Goal: Information Seeking & Learning: Learn about a topic

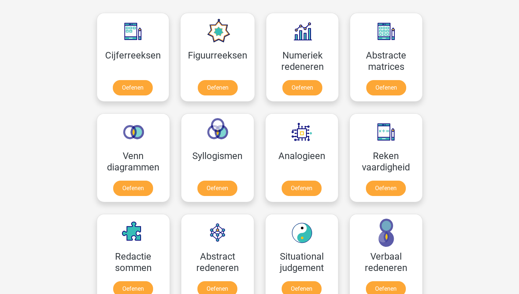
scroll to position [330, 0]
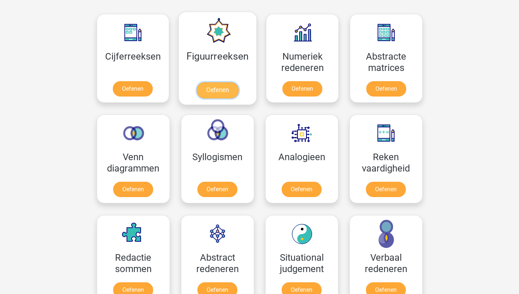
click at [218, 88] on link "Oefenen" at bounding box center [218, 90] width 42 height 16
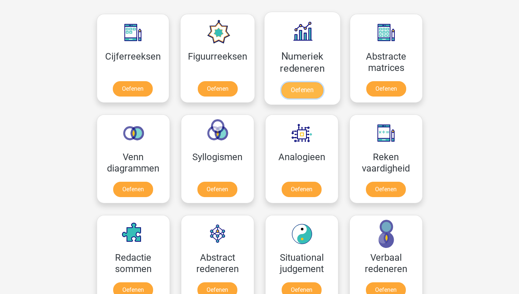
click at [307, 89] on link "Oefenen" at bounding box center [302, 90] width 42 height 16
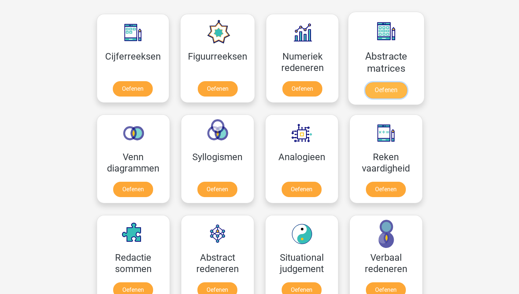
click at [387, 92] on link "Oefenen" at bounding box center [386, 90] width 42 height 16
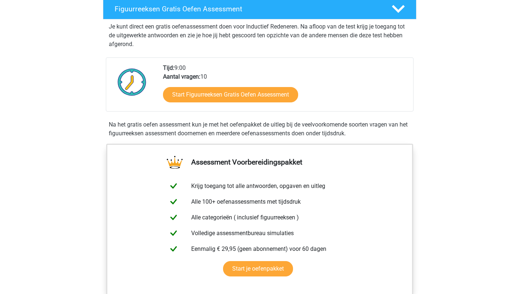
scroll to position [147, 0]
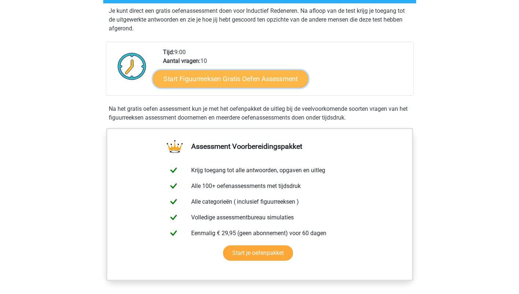
click at [226, 80] on link "Start Figuurreeksen Gratis Oefen Assessment" at bounding box center [230, 79] width 155 height 18
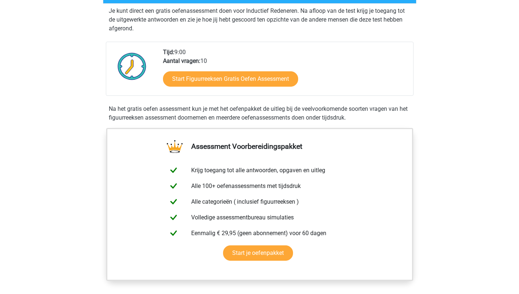
scroll to position [0, 0]
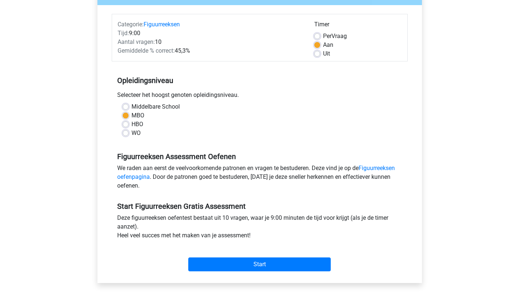
scroll to position [110, 0]
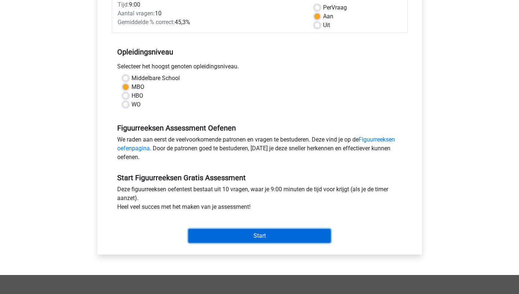
click at [257, 237] on input "Start" at bounding box center [259, 236] width 142 height 14
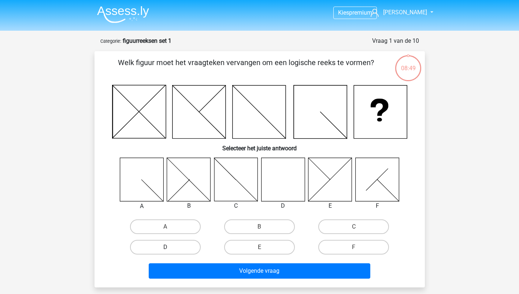
click at [167, 247] on label "D" at bounding box center [165, 247] width 71 height 15
click at [167, 248] on input "D" at bounding box center [167, 250] width 5 height 5
radio input "true"
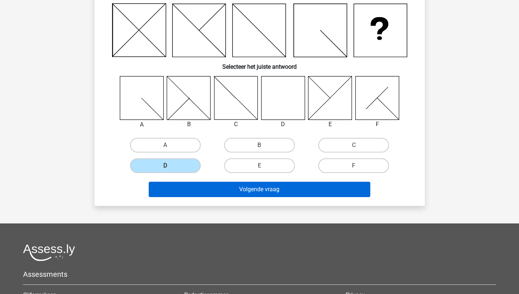
scroll to position [37, 0]
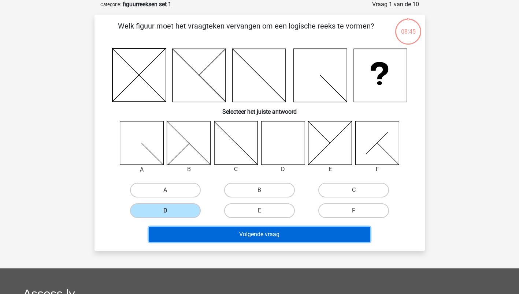
click at [257, 235] on button "Volgende vraag" at bounding box center [260, 234] width 222 height 15
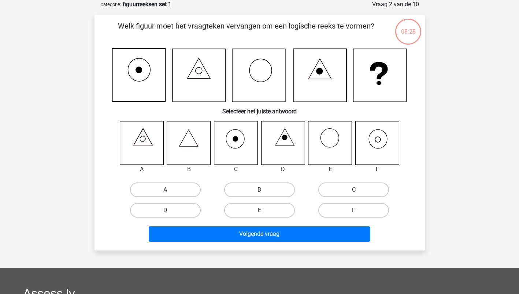
click at [351, 211] on label "F" at bounding box center [353, 210] width 71 height 15
click at [354, 211] on input "F" at bounding box center [356, 213] width 5 height 5
radio input "true"
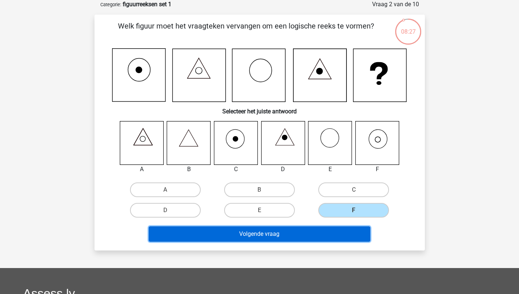
click at [259, 232] on button "Volgende vraag" at bounding box center [260, 234] width 222 height 15
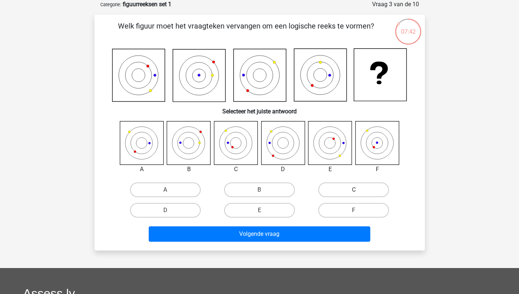
click at [346, 188] on label "C" at bounding box center [353, 190] width 71 height 15
click at [354, 190] on input "C" at bounding box center [356, 192] width 5 height 5
radio input "true"
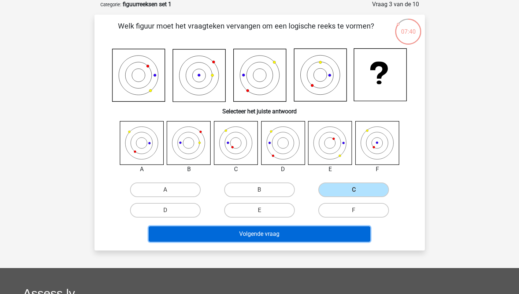
click at [234, 234] on button "Volgende vraag" at bounding box center [260, 234] width 222 height 15
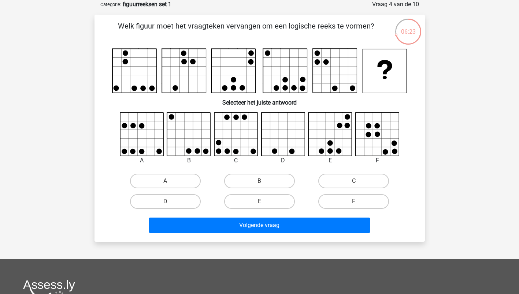
click at [261, 204] on input "E" at bounding box center [261, 204] width 5 height 5
radio input "true"
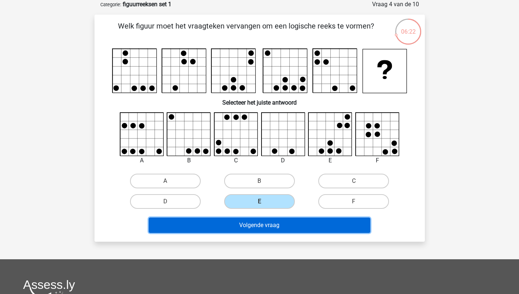
click at [253, 226] on button "Volgende vraag" at bounding box center [260, 225] width 222 height 15
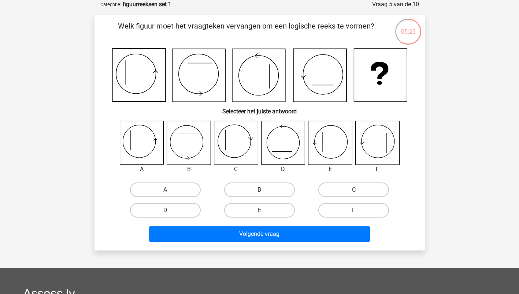
click at [258, 189] on label "B" at bounding box center [259, 190] width 71 height 15
click at [259, 190] on input "B" at bounding box center [261, 192] width 5 height 5
radio input "true"
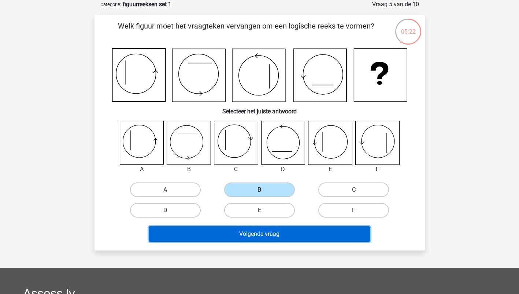
click at [246, 234] on button "Volgende vraag" at bounding box center [260, 234] width 222 height 15
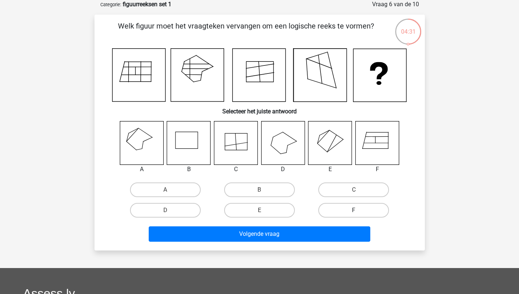
click at [334, 210] on label "F" at bounding box center [353, 210] width 71 height 15
click at [354, 211] on input "F" at bounding box center [356, 213] width 5 height 5
radio input "true"
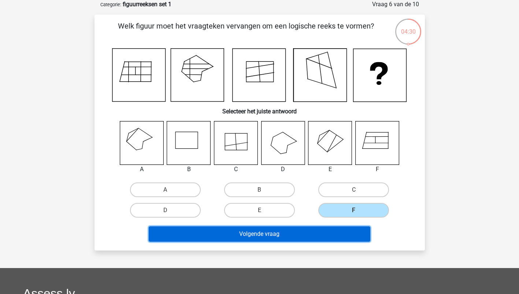
click at [253, 232] on button "Volgende vraag" at bounding box center [260, 234] width 222 height 15
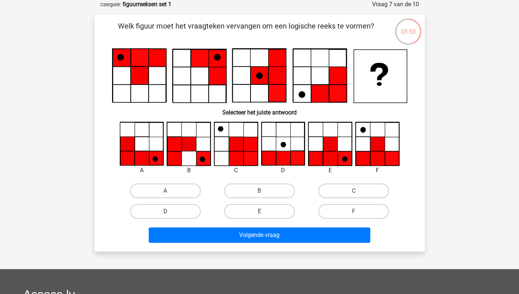
click at [268, 214] on label "E" at bounding box center [259, 211] width 71 height 15
click at [264, 214] on input "E" at bounding box center [261, 214] width 5 height 5
radio input "true"
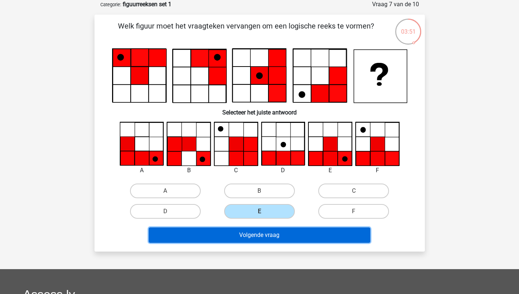
click at [242, 237] on button "Volgende vraag" at bounding box center [260, 235] width 222 height 15
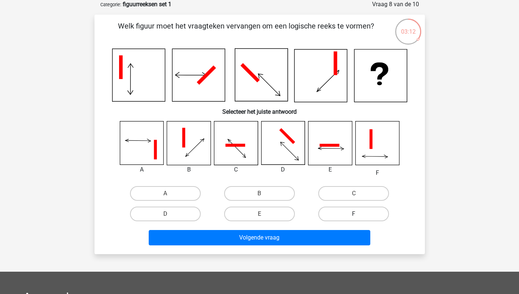
click at [337, 212] on label "F" at bounding box center [353, 214] width 71 height 15
click at [354, 214] on input "F" at bounding box center [356, 216] width 5 height 5
radio input "true"
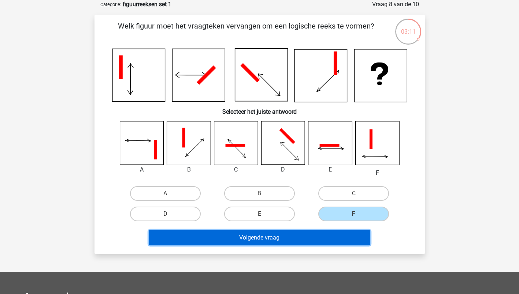
click at [255, 237] on button "Volgende vraag" at bounding box center [260, 237] width 222 height 15
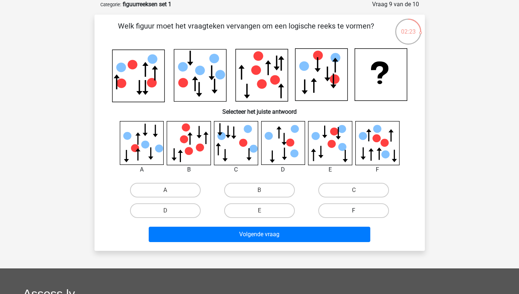
click at [352, 209] on label "F" at bounding box center [353, 211] width 71 height 15
click at [354, 211] on input "F" at bounding box center [356, 213] width 5 height 5
radio input "true"
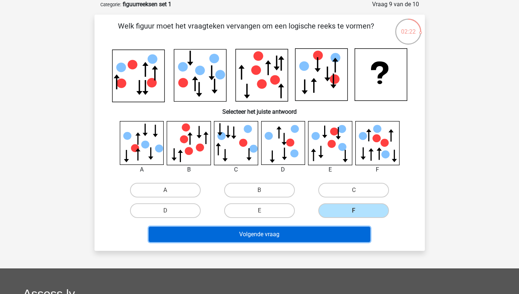
click at [256, 233] on button "Volgende vraag" at bounding box center [260, 234] width 222 height 15
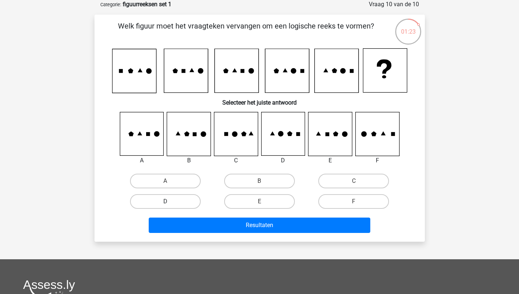
click at [171, 203] on label "D" at bounding box center [165, 201] width 71 height 15
click at [170, 203] on input "D" at bounding box center [167, 204] width 5 height 5
radio input "true"
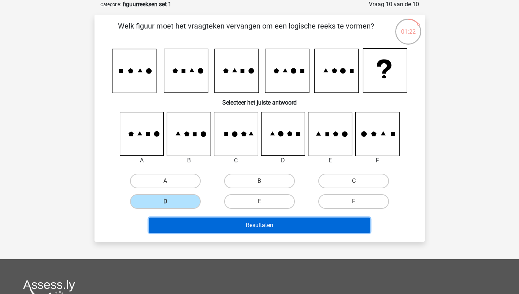
click at [205, 226] on button "Resultaten" at bounding box center [260, 225] width 222 height 15
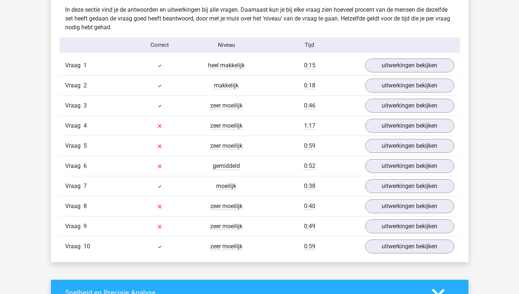
scroll to position [586, 0]
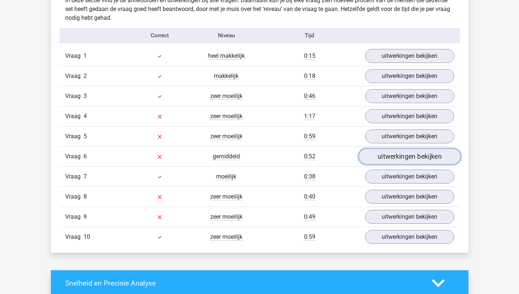
click at [400, 155] on link "uitwerkingen bekijken" at bounding box center [409, 157] width 102 height 16
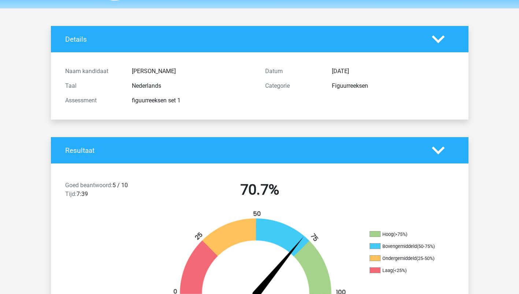
scroll to position [0, 0]
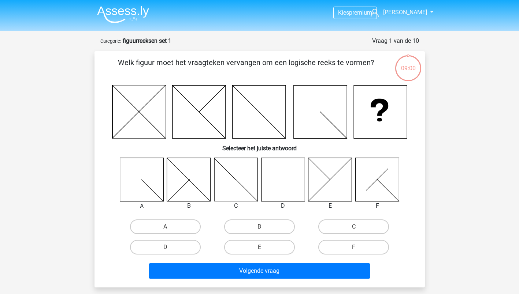
scroll to position [37, 0]
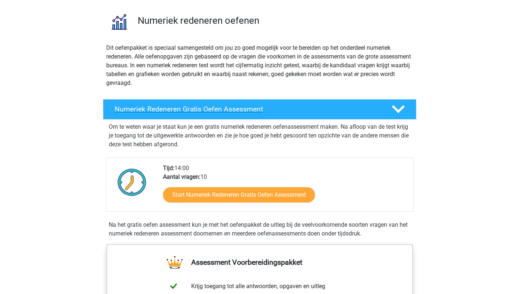
scroll to position [73, 0]
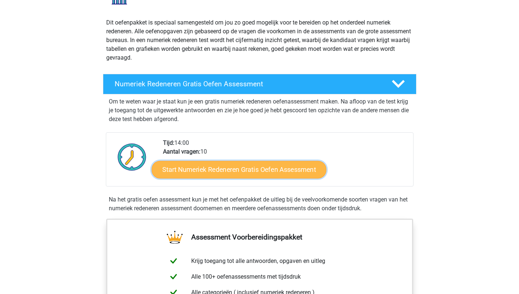
click at [232, 169] on link "Start Numeriek Redeneren Gratis Oefen Assessment" at bounding box center [239, 170] width 175 height 18
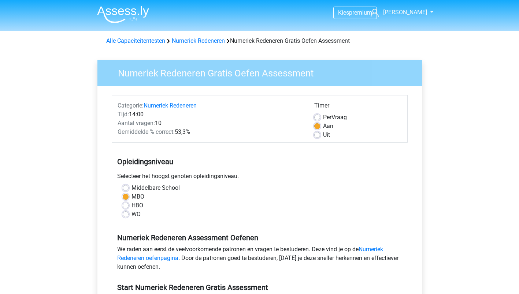
scroll to position [147, 0]
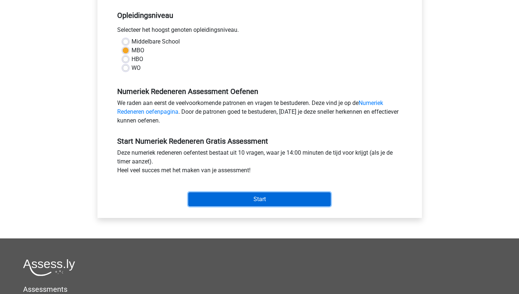
click at [253, 201] on input "Start" at bounding box center [259, 200] width 142 height 14
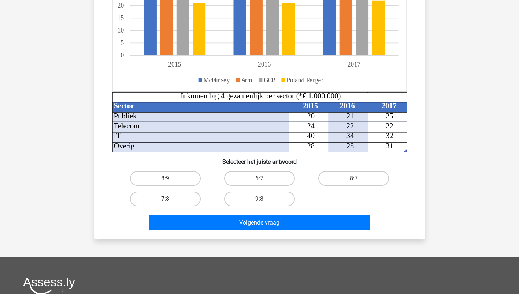
scroll to position [256, 0]
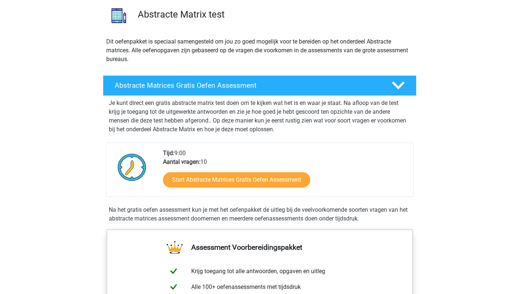
scroll to position [110, 0]
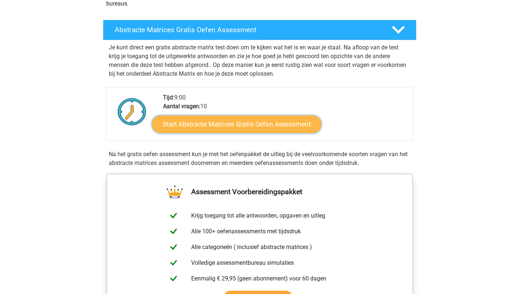
click at [230, 124] on link "Start Abstracte Matrices Gratis Oefen Assessment" at bounding box center [236, 124] width 169 height 18
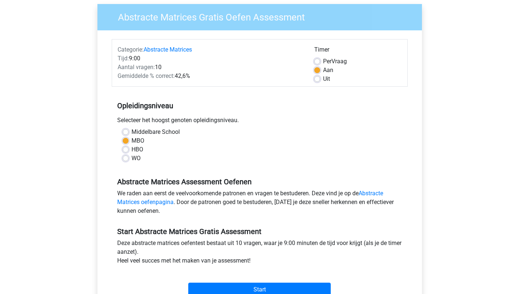
scroll to position [147, 0]
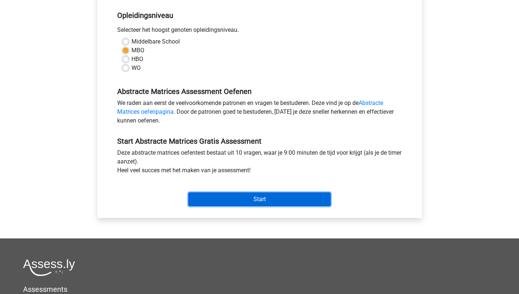
click at [255, 201] on input "Start" at bounding box center [259, 200] width 142 height 14
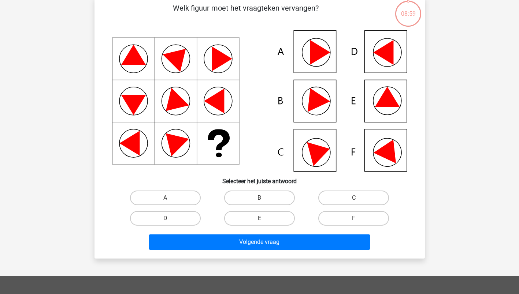
scroll to position [73, 0]
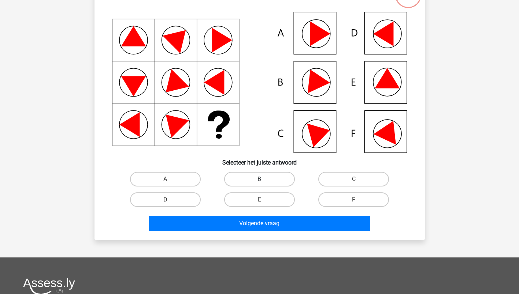
click at [251, 178] on label "B" at bounding box center [259, 179] width 71 height 15
click at [259, 179] on input "B" at bounding box center [261, 181] width 5 height 5
radio input "true"
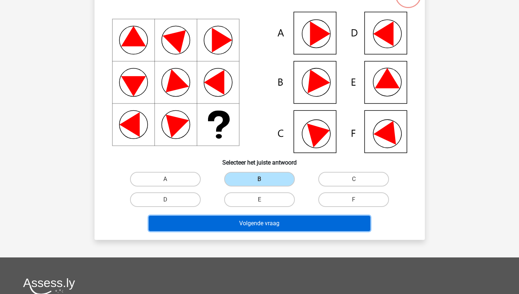
click at [242, 225] on button "Volgende vraag" at bounding box center [260, 223] width 222 height 15
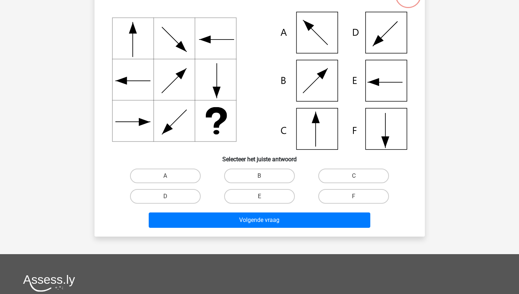
scroll to position [37, 0]
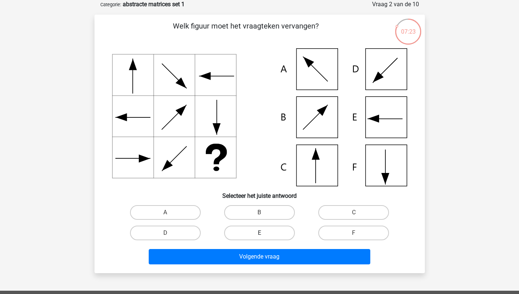
click at [255, 236] on label "E" at bounding box center [259, 233] width 71 height 15
click at [259, 236] on input "E" at bounding box center [261, 235] width 5 height 5
radio input "true"
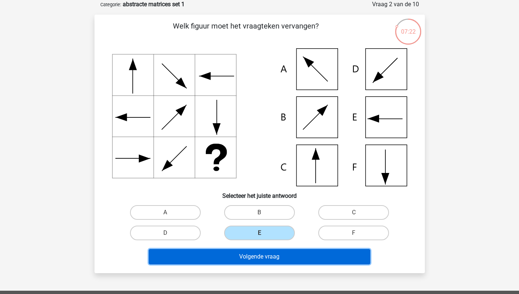
click at [247, 258] on button "Volgende vraag" at bounding box center [260, 256] width 222 height 15
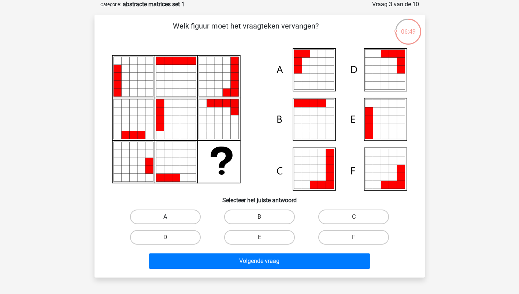
click at [160, 216] on label "A" at bounding box center [165, 217] width 71 height 15
click at [165, 217] on input "A" at bounding box center [167, 219] width 5 height 5
radio input "true"
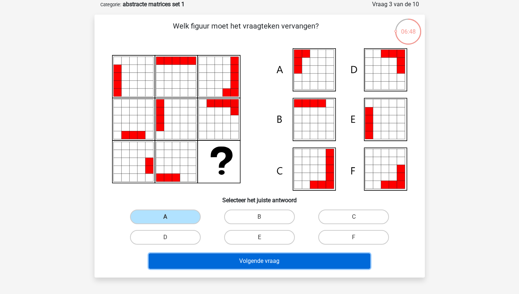
click at [233, 261] on button "Volgende vraag" at bounding box center [260, 261] width 222 height 15
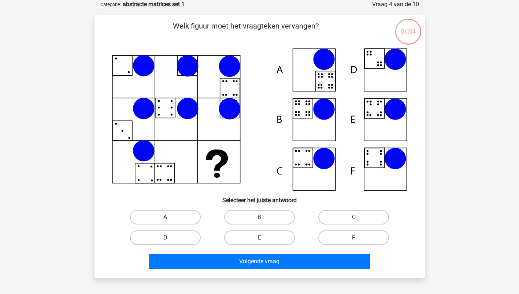
click at [176, 219] on label "A" at bounding box center [165, 217] width 71 height 15
click at [170, 219] on input "A" at bounding box center [167, 220] width 5 height 5
radio input "true"
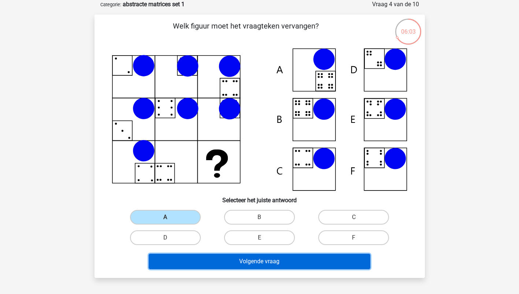
click at [228, 257] on button "Volgende vraag" at bounding box center [260, 261] width 222 height 15
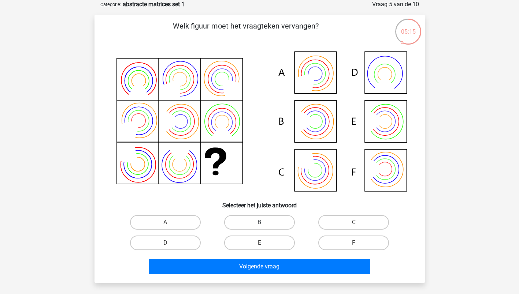
click at [263, 220] on label "B" at bounding box center [259, 222] width 71 height 15
click at [263, 223] on input "B" at bounding box center [261, 225] width 5 height 5
radio input "true"
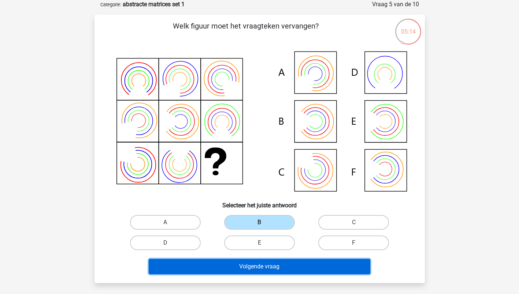
click at [251, 268] on button "Volgende vraag" at bounding box center [260, 266] width 222 height 15
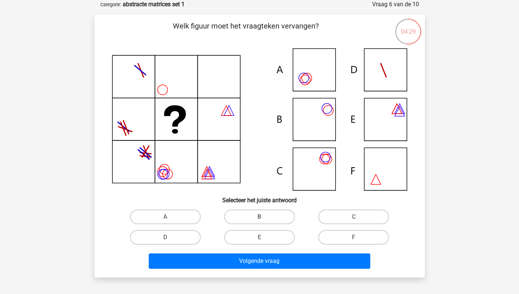
click at [248, 219] on label "B" at bounding box center [259, 217] width 71 height 15
click at [259, 219] on input "B" at bounding box center [261, 219] width 5 height 5
radio input "true"
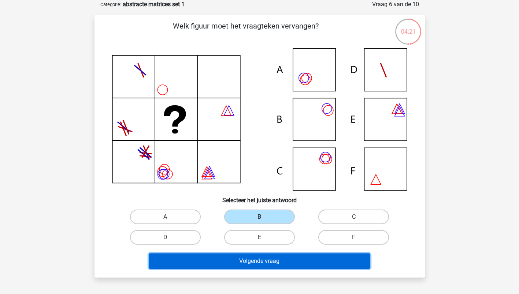
click at [261, 258] on button "Volgende vraag" at bounding box center [260, 261] width 222 height 15
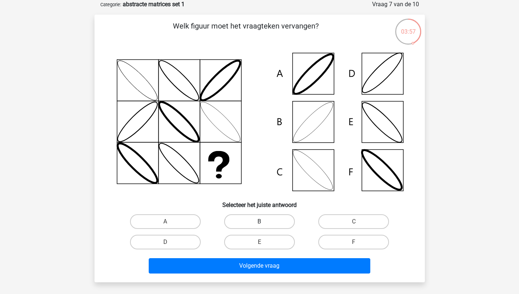
click at [251, 220] on label "B" at bounding box center [259, 222] width 71 height 15
click at [259, 222] on input "B" at bounding box center [261, 224] width 5 height 5
radio input "true"
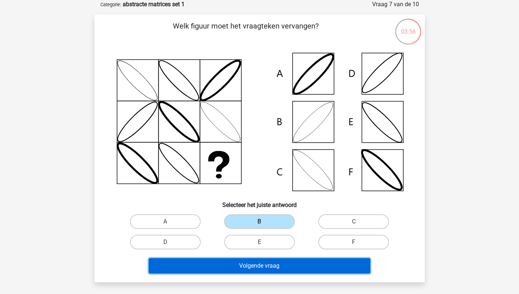
click at [241, 263] on button "Volgende vraag" at bounding box center [260, 266] width 222 height 15
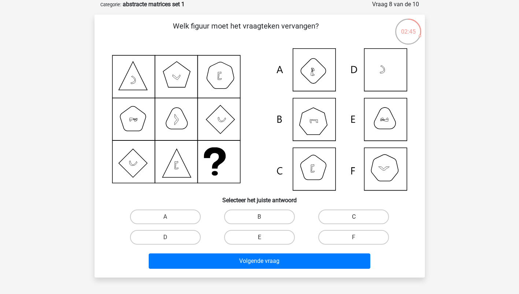
click at [359, 217] on label "C" at bounding box center [353, 217] width 71 height 15
click at [359, 217] on input "C" at bounding box center [356, 219] width 5 height 5
radio input "true"
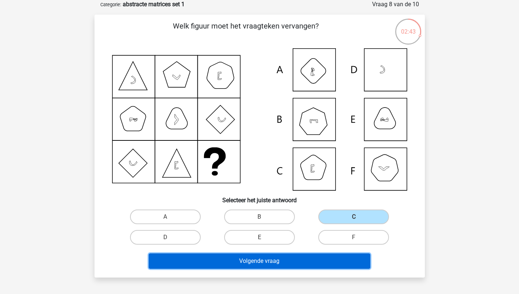
click at [245, 266] on button "Volgende vraag" at bounding box center [260, 261] width 222 height 15
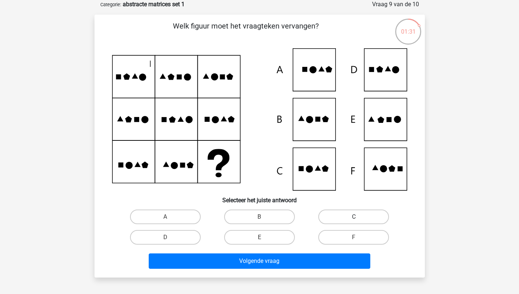
click at [342, 214] on label "C" at bounding box center [353, 217] width 71 height 15
click at [354, 217] on input "C" at bounding box center [356, 219] width 5 height 5
radio input "true"
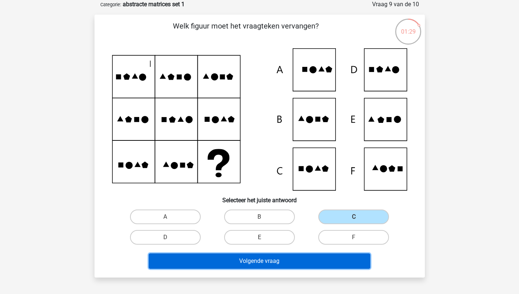
click at [240, 262] on button "Volgende vraag" at bounding box center [260, 261] width 222 height 15
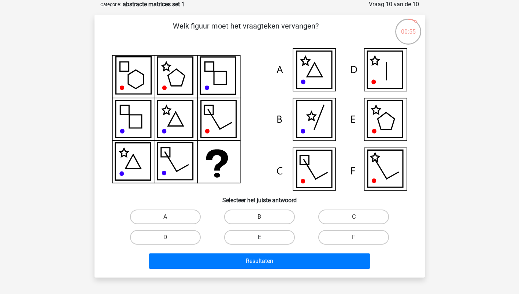
click at [270, 238] on label "E" at bounding box center [259, 237] width 71 height 15
click at [264, 238] on input "E" at bounding box center [261, 240] width 5 height 5
radio input "true"
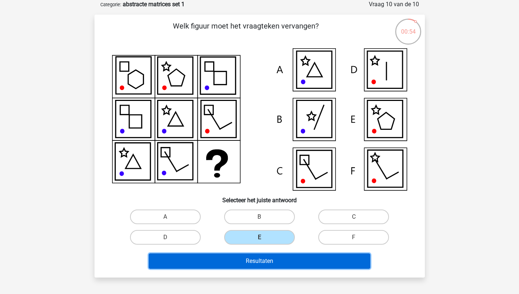
click at [256, 262] on button "Resultaten" at bounding box center [260, 261] width 222 height 15
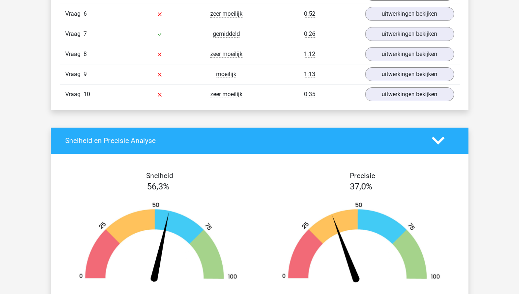
scroll to position [733, 0]
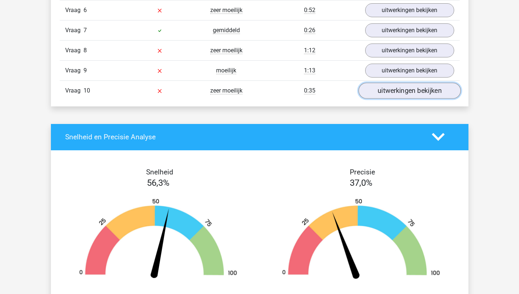
click at [390, 90] on link "uitwerkingen bekijken" at bounding box center [409, 91] width 102 height 16
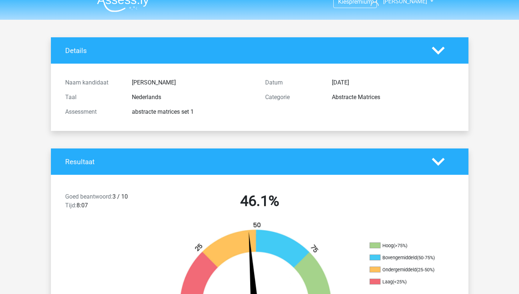
scroll to position [0, 0]
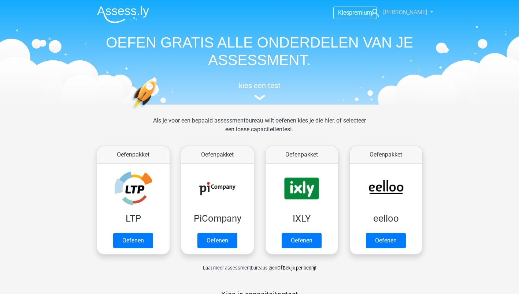
click at [411, 10] on span "[PERSON_NAME]" at bounding box center [405, 12] width 44 height 7
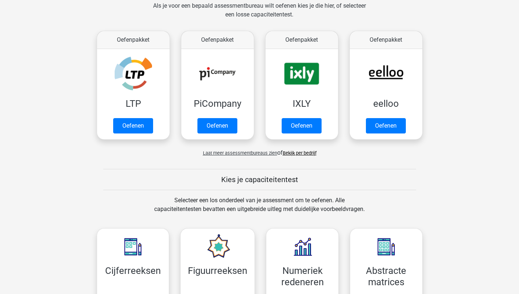
scroll to position [73, 0]
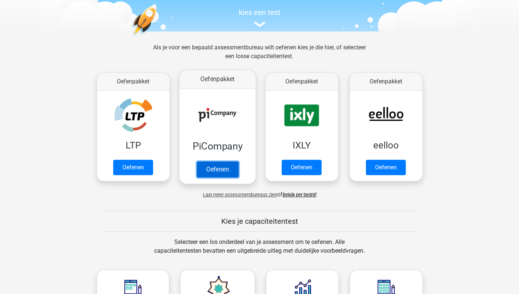
click at [218, 172] on link "Oefenen" at bounding box center [217, 170] width 42 height 16
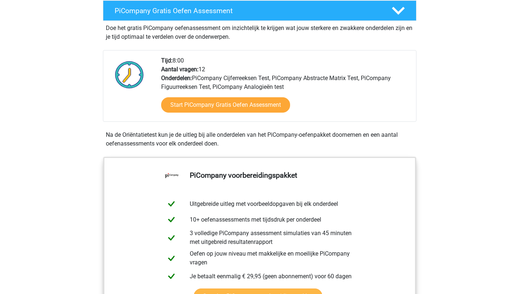
scroll to position [147, 0]
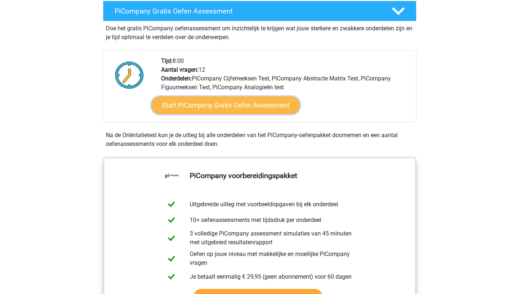
click at [230, 112] on link "Start PiCompany Gratis Oefen Assessment" at bounding box center [225, 106] width 148 height 18
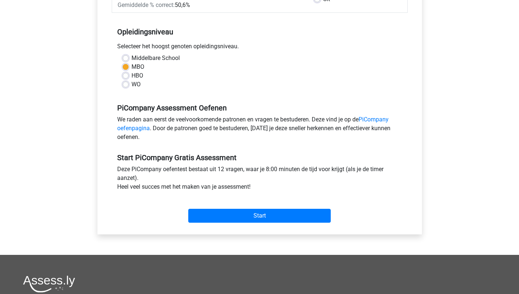
scroll to position [147, 0]
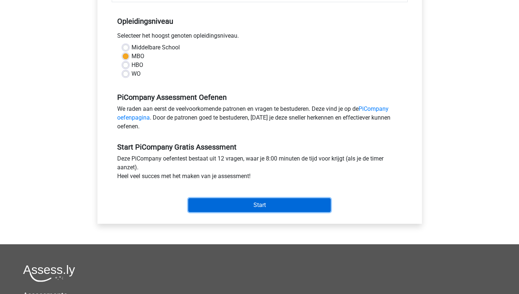
click at [256, 212] on input "Start" at bounding box center [259, 206] width 142 height 14
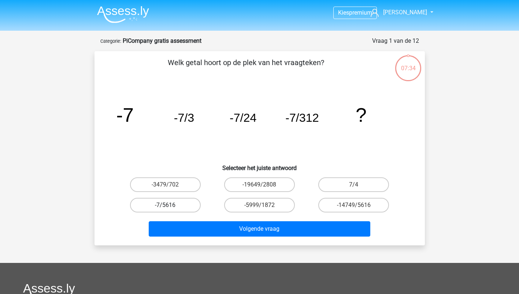
click at [164, 206] on label "-7/5616" at bounding box center [165, 205] width 71 height 15
click at [165, 206] on input "-7/5616" at bounding box center [167, 207] width 5 height 5
radio input "true"
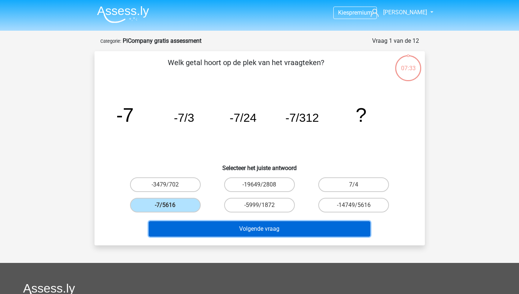
click at [267, 228] on button "Volgende vraag" at bounding box center [260, 229] width 222 height 15
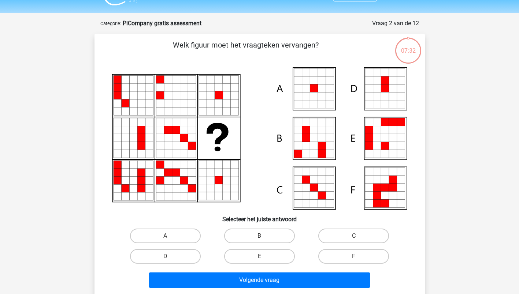
scroll to position [37, 0]
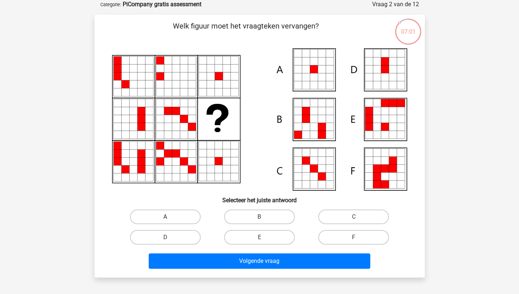
click at [161, 218] on label "A" at bounding box center [165, 217] width 71 height 15
click at [165, 218] on input "A" at bounding box center [167, 219] width 5 height 5
radio input "true"
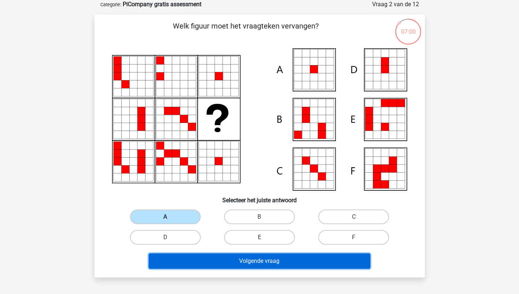
click at [253, 261] on button "Volgende vraag" at bounding box center [260, 261] width 222 height 15
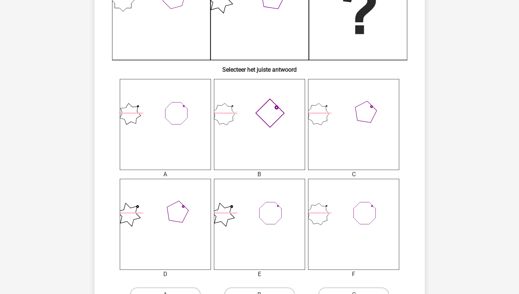
scroll to position [293, 0]
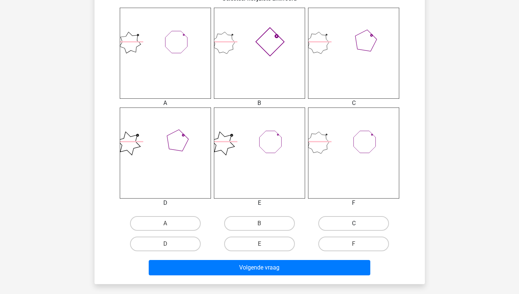
click at [346, 220] on label "C" at bounding box center [353, 223] width 71 height 15
click at [354, 224] on input "C" at bounding box center [356, 226] width 5 height 5
radio input "true"
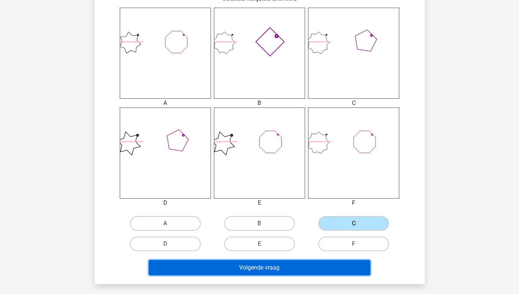
click at [264, 271] on button "Volgende vraag" at bounding box center [260, 267] width 222 height 15
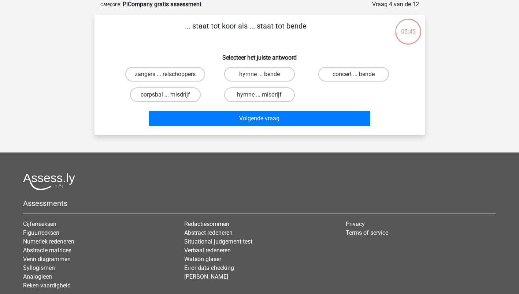
scroll to position [0, 0]
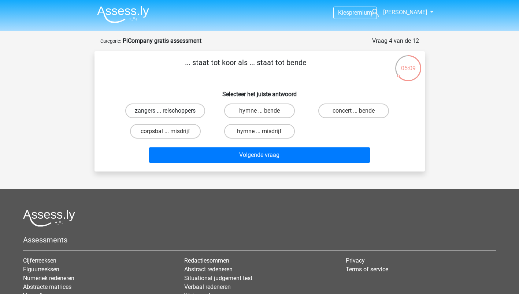
click at [171, 115] on label "zangers ... relschoppers" at bounding box center [165, 111] width 80 height 15
click at [170, 115] on input "zangers ... relschoppers" at bounding box center [167, 113] width 5 height 5
radio input "true"
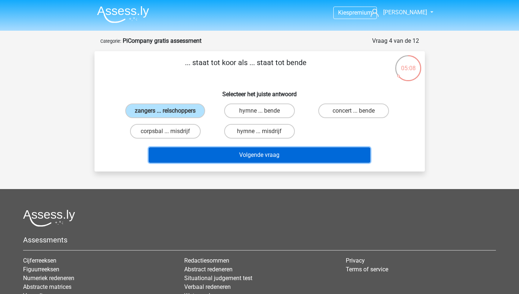
click at [268, 152] on button "Volgende vraag" at bounding box center [260, 155] width 222 height 15
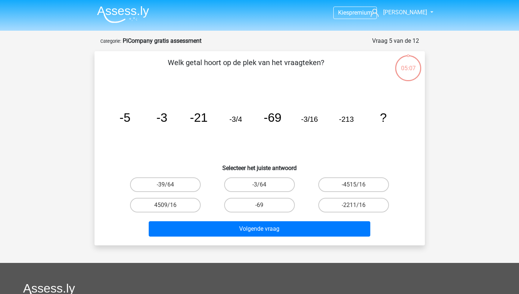
scroll to position [37, 0]
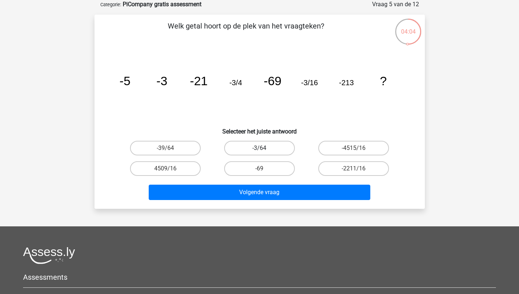
click at [257, 148] on label "-3/64" at bounding box center [259, 148] width 71 height 15
click at [259, 148] on input "-3/64" at bounding box center [261, 150] width 5 height 5
radio input "true"
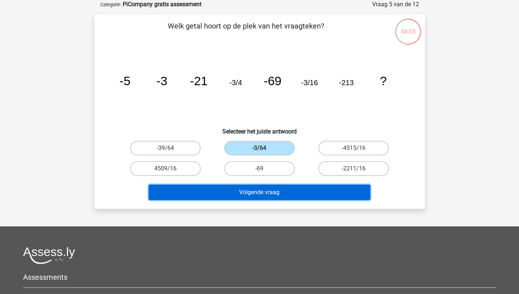
click at [259, 194] on button "Volgende vraag" at bounding box center [260, 192] width 222 height 15
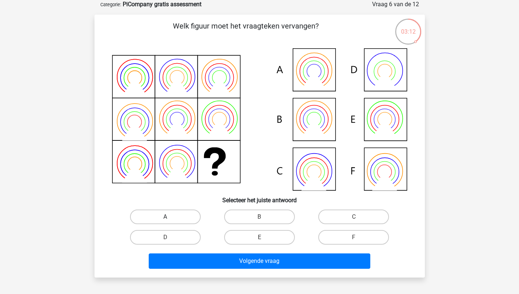
click at [165, 213] on label "A" at bounding box center [165, 217] width 71 height 15
click at [165, 217] on input "A" at bounding box center [167, 219] width 5 height 5
radio input "true"
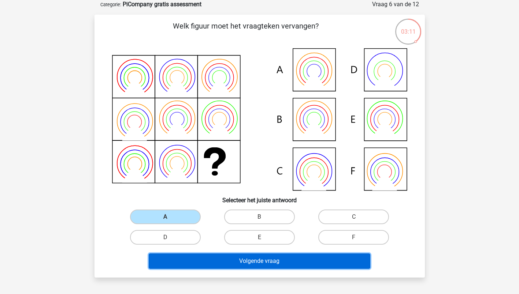
click at [227, 262] on button "Volgende vraag" at bounding box center [260, 261] width 222 height 15
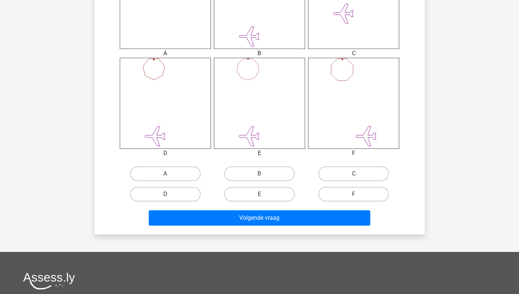
scroll to position [366, 0]
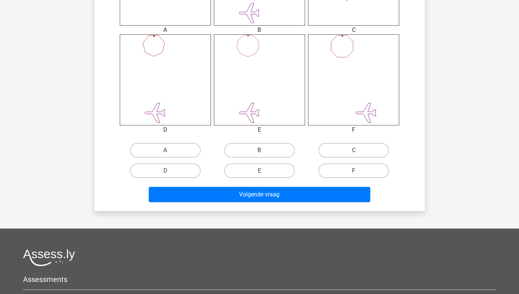
click at [262, 152] on input "B" at bounding box center [261, 153] width 5 height 5
radio input "true"
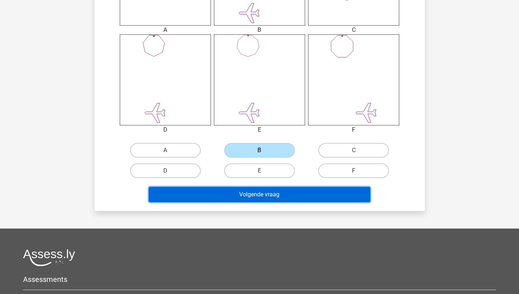
click at [262, 193] on button "Volgende vraag" at bounding box center [260, 194] width 222 height 15
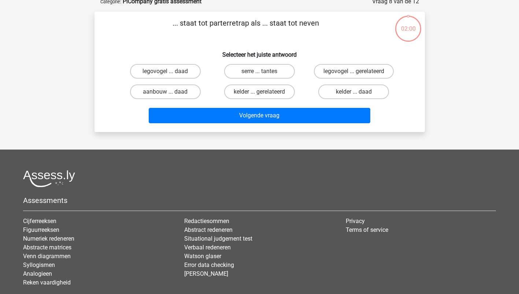
scroll to position [37, 0]
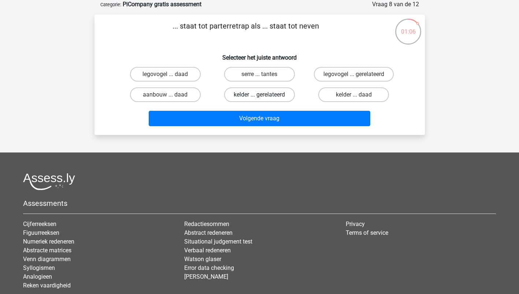
click at [266, 97] on label "kelder ... gerelateerd" at bounding box center [259, 95] width 71 height 15
click at [264, 97] on input "kelder ... gerelateerd" at bounding box center [261, 97] width 5 height 5
radio input "true"
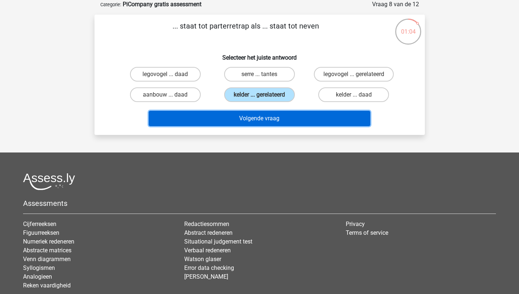
click at [263, 121] on button "Volgende vraag" at bounding box center [260, 118] width 222 height 15
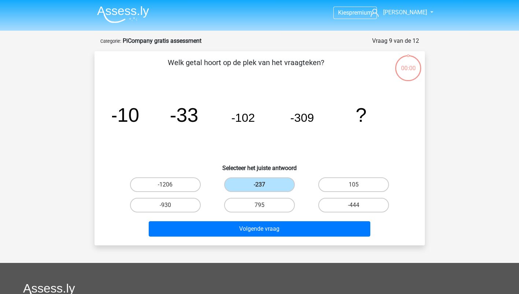
scroll to position [37, 0]
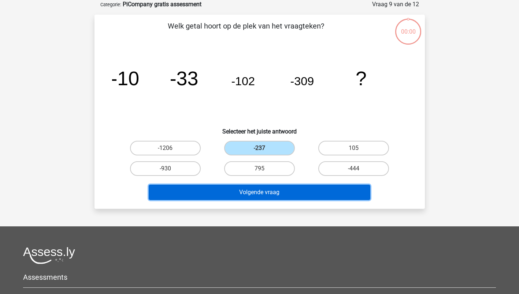
click at [227, 189] on button "Volgende vraag" at bounding box center [260, 192] width 222 height 15
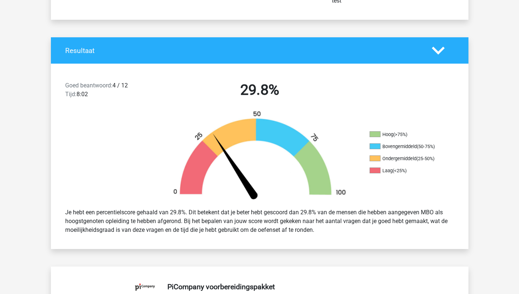
scroll to position [110, 0]
